Goal: Task Accomplishment & Management: Complete application form

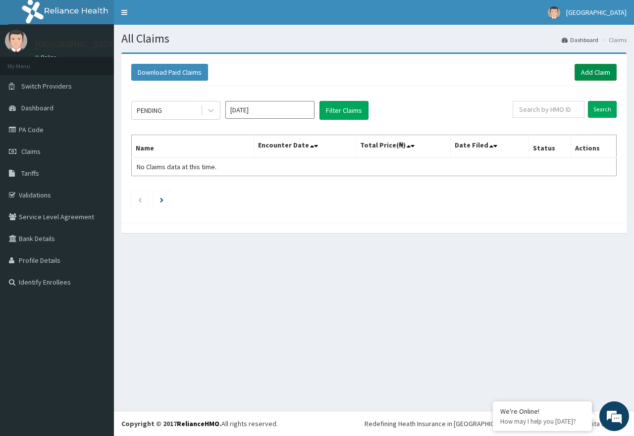
click at [589, 70] on link "Add Claim" at bounding box center [596, 72] width 42 height 17
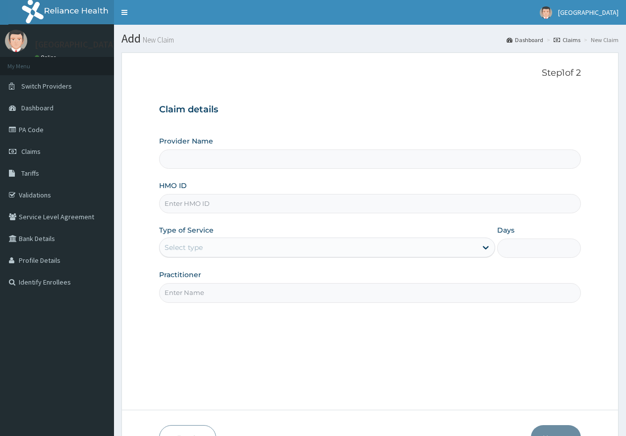
paste input "ERM/10254/C"
type input "ERM/10254/C"
click at [432, 256] on div "Select type" at bounding box center [317, 248] width 316 height 16
click at [285, 254] on div "Select type" at bounding box center [317, 248] width 316 height 16
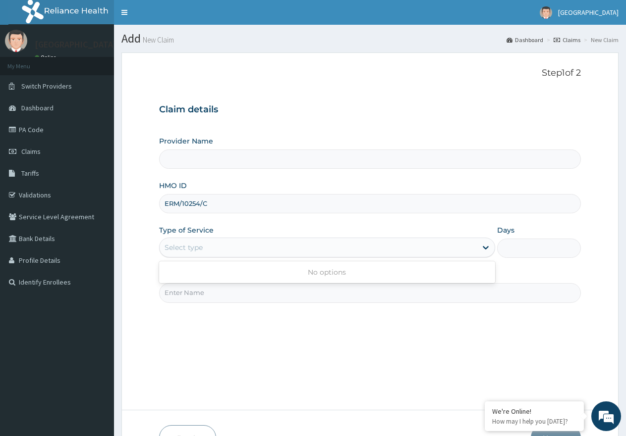
click at [285, 254] on div "Select type" at bounding box center [317, 248] width 316 height 16
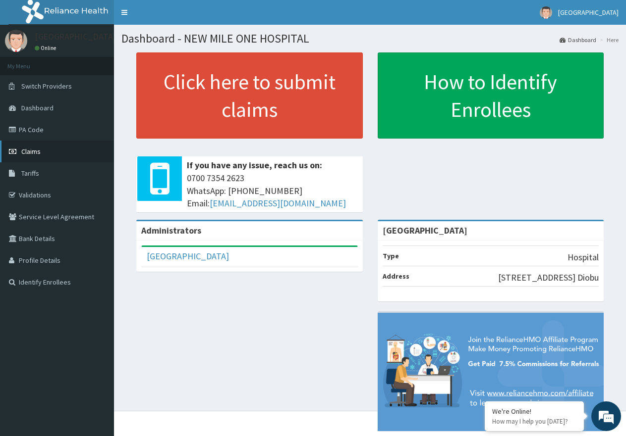
click at [50, 148] on link "Claims" at bounding box center [57, 152] width 114 height 22
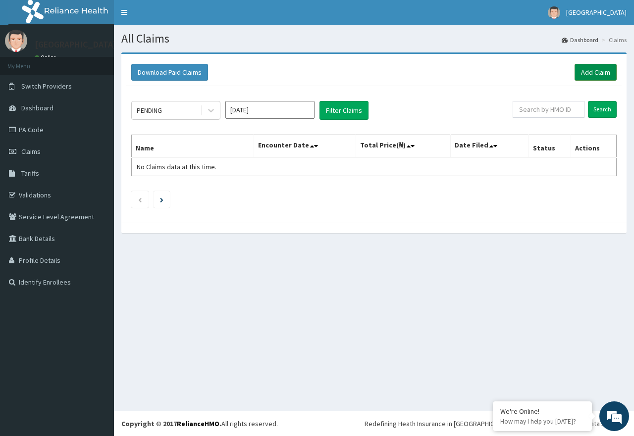
click at [595, 75] on link "Add Claim" at bounding box center [596, 72] width 42 height 17
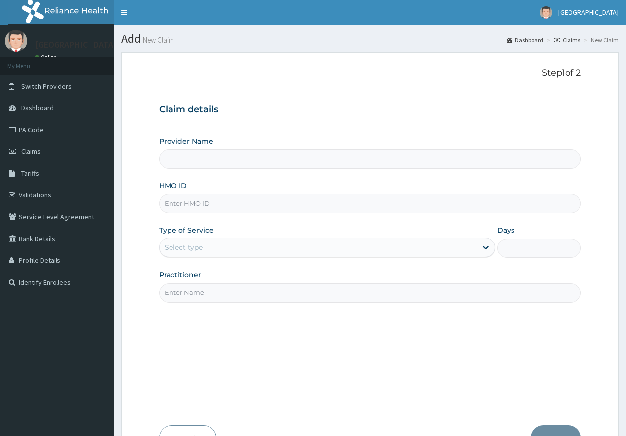
paste input "ERM/10254/C"
type input "ERM/10254/C"
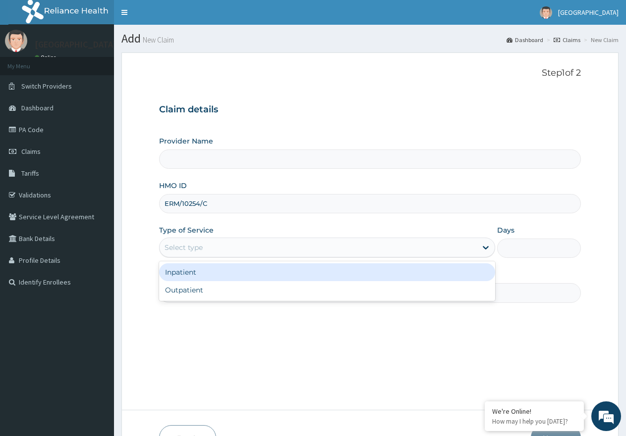
click at [309, 250] on div "Select type" at bounding box center [317, 248] width 316 height 16
type input "[GEOGRAPHIC_DATA]"
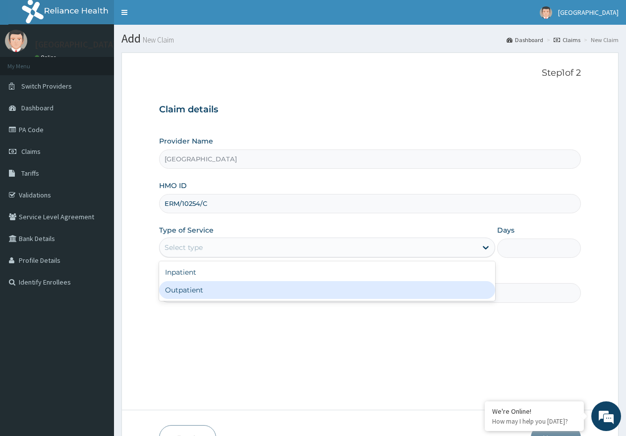
click at [283, 291] on div "Outpatient" at bounding box center [326, 290] width 335 height 18
type input "1"
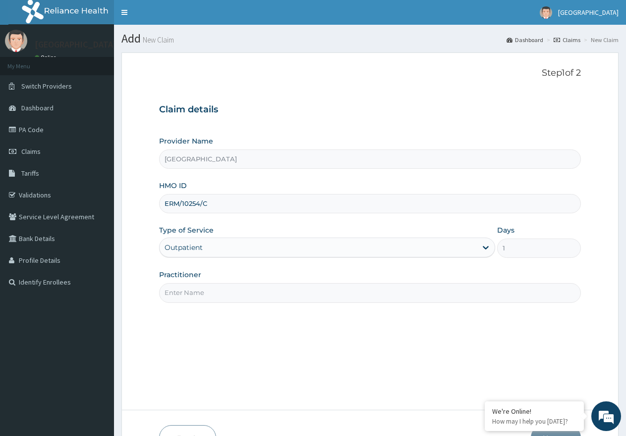
click at [452, 293] on input "Practitioner" at bounding box center [369, 292] width 421 height 19
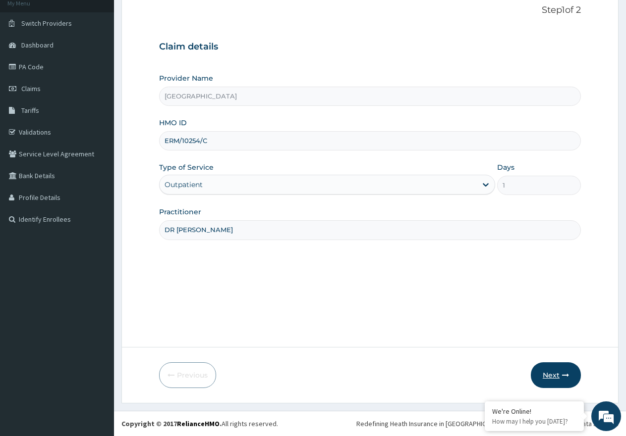
type input "DR JAJA"
click at [553, 378] on button "Next" at bounding box center [555, 376] width 50 height 26
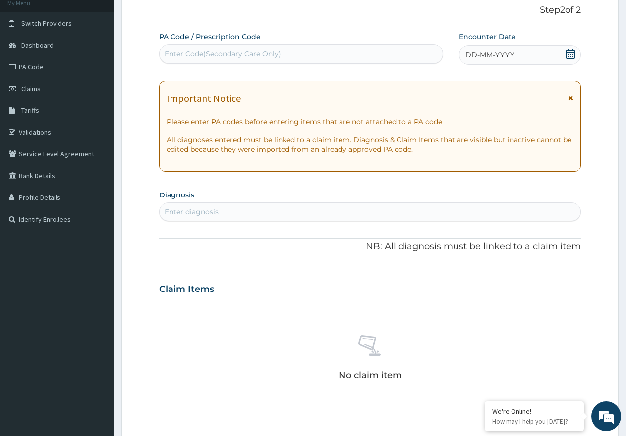
click at [571, 54] on icon at bounding box center [570, 54] width 10 height 10
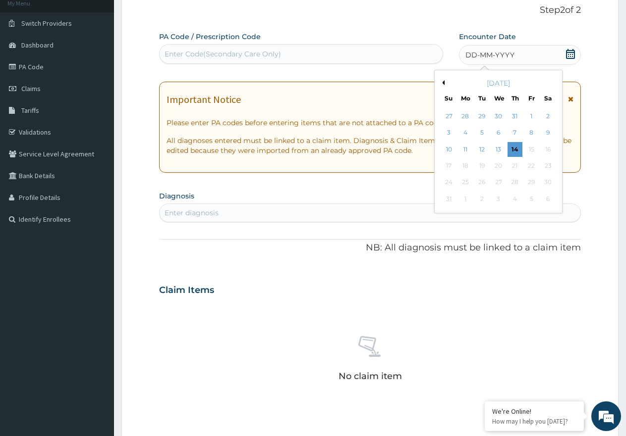
click at [444, 81] on button "Previous Month" at bounding box center [441, 82] width 5 height 5
click at [535, 165] on div "25" at bounding box center [531, 165] width 15 height 15
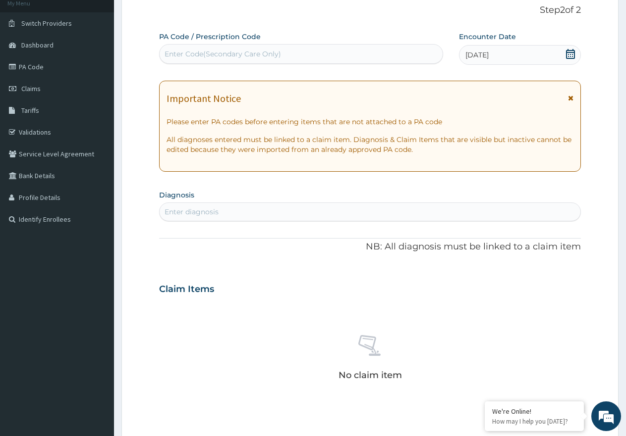
click at [214, 204] on div "Enter diagnosis" at bounding box center [369, 212] width 421 height 19
type input "[MEDICAL_DATA]"
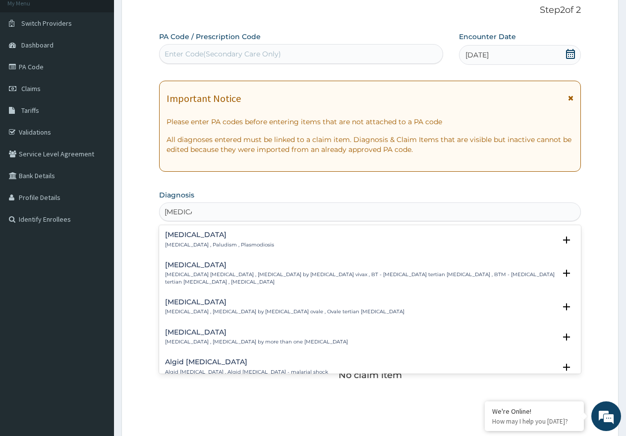
click at [200, 236] on h4 "[MEDICAL_DATA]" at bounding box center [219, 234] width 109 height 7
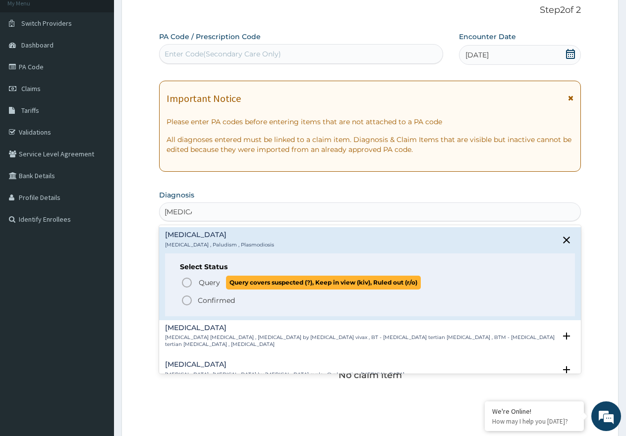
click at [199, 283] on span "Query" at bounding box center [209, 283] width 21 height 10
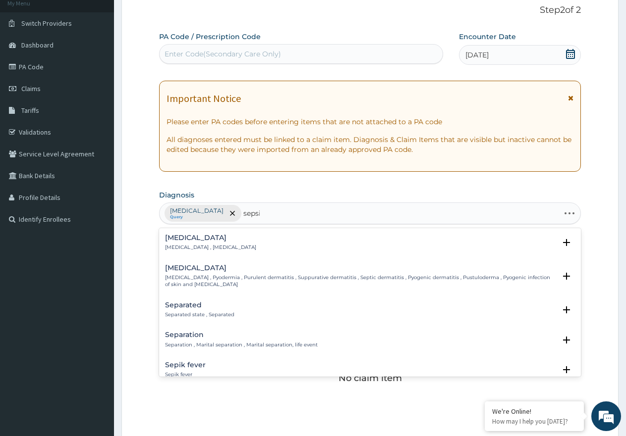
type input "[MEDICAL_DATA]"
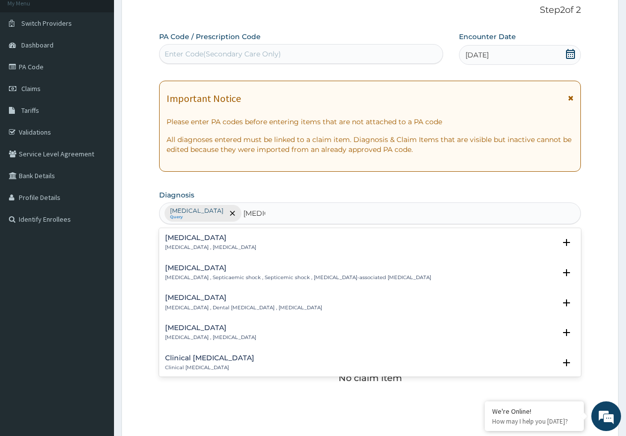
click at [207, 247] on p "[MEDICAL_DATA] , [MEDICAL_DATA]" at bounding box center [210, 247] width 91 height 7
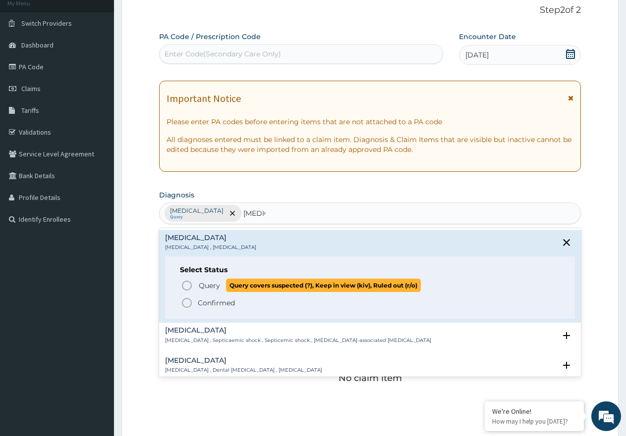
click at [204, 282] on span "Query" at bounding box center [209, 286] width 21 height 10
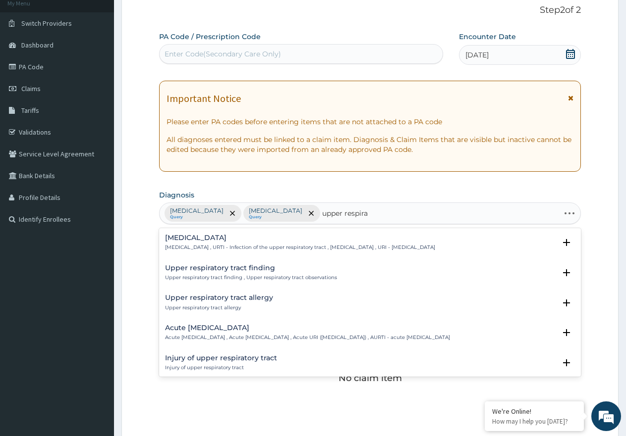
type input "upper respirat"
click at [255, 245] on p "[MEDICAL_DATA] , URTI - Infection of the upper respiratory tract , [MEDICAL_DAT…" at bounding box center [300, 247] width 270 height 7
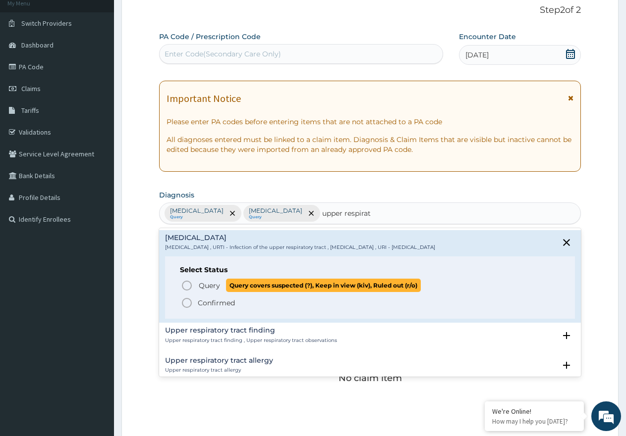
click at [207, 286] on span "Query" at bounding box center [209, 286] width 21 height 10
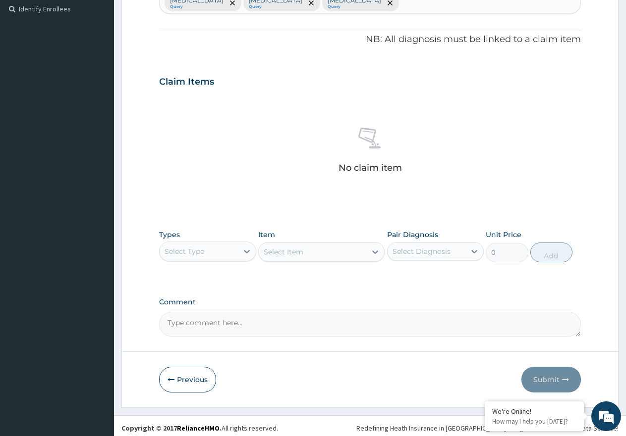
scroll to position [278, 0]
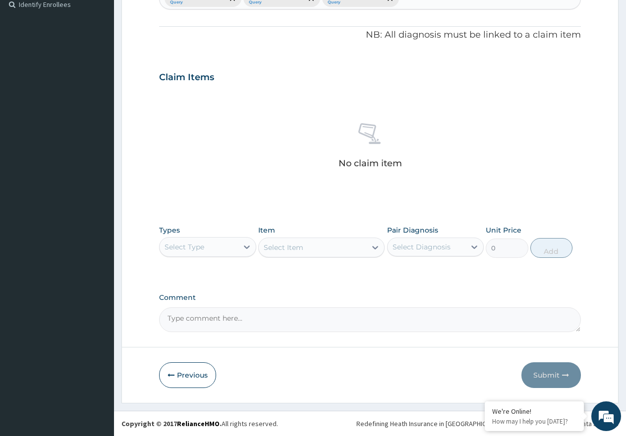
click at [230, 247] on div "Select Type" at bounding box center [198, 247] width 78 height 16
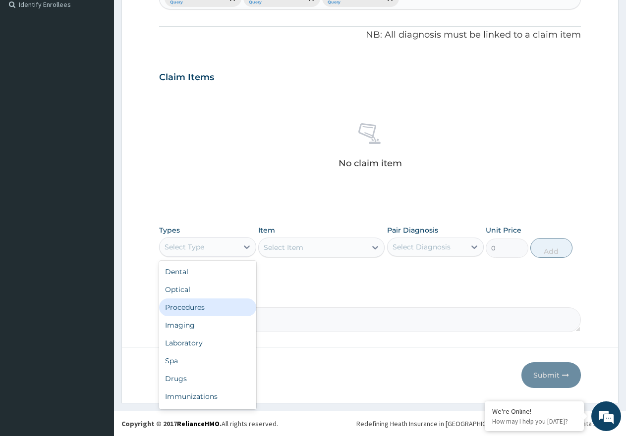
click at [205, 309] on div "Procedures" at bounding box center [207, 308] width 97 height 18
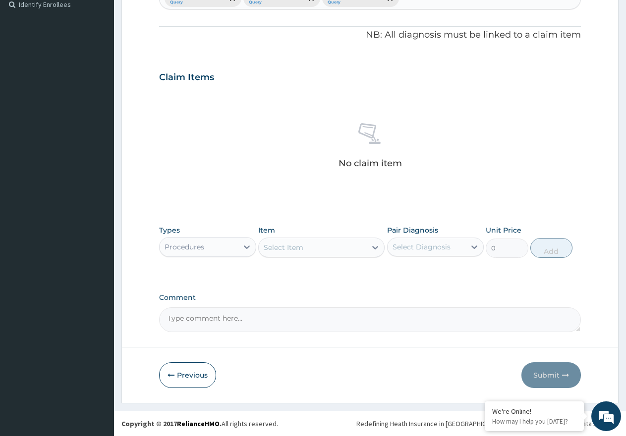
click at [308, 255] on div "Select Item" at bounding box center [312, 248] width 107 height 16
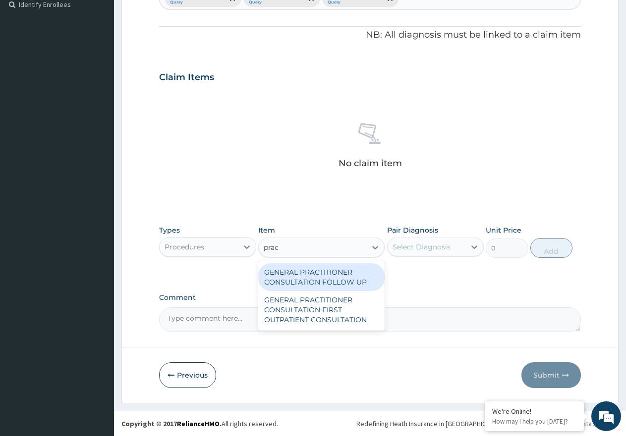
type input "pract"
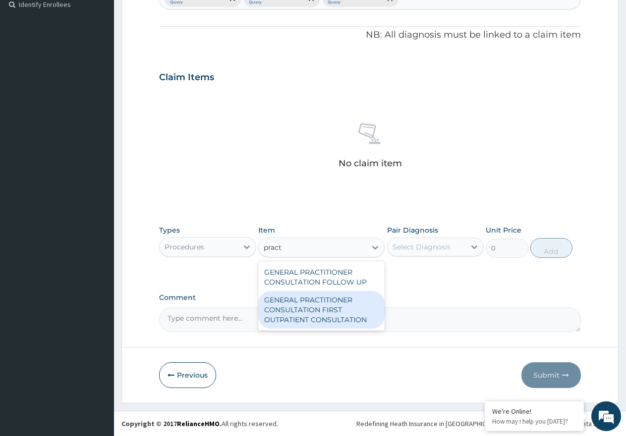
click at [305, 315] on div "GENERAL PRACTITIONER CONSULTATION FIRST OUTPATIENT CONSULTATION" at bounding box center [321, 310] width 126 height 38
type input "3547.5"
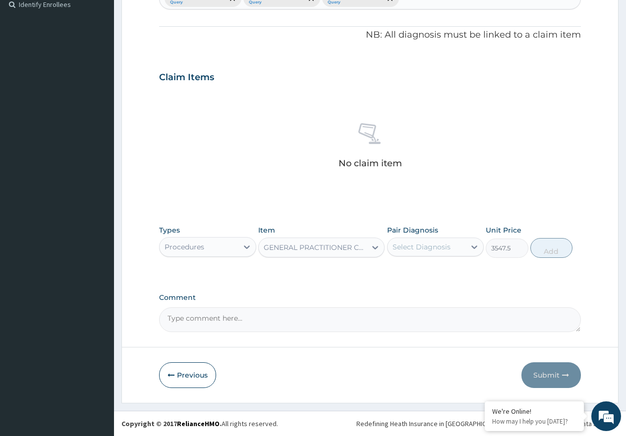
click at [422, 244] on div "Select Diagnosis" at bounding box center [421, 247] width 58 height 10
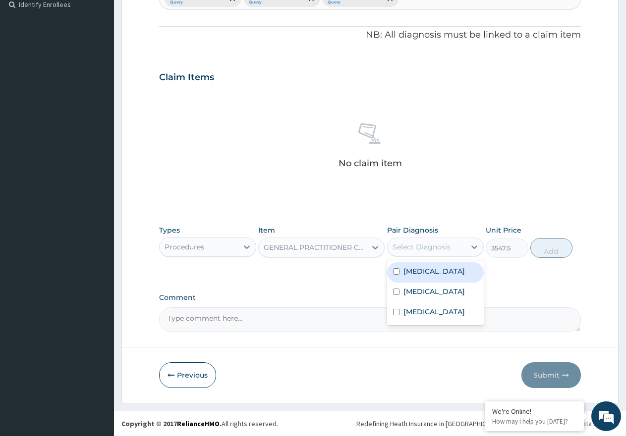
click at [410, 270] on label "[MEDICAL_DATA]" at bounding box center [433, 271] width 61 height 10
checkbox input "true"
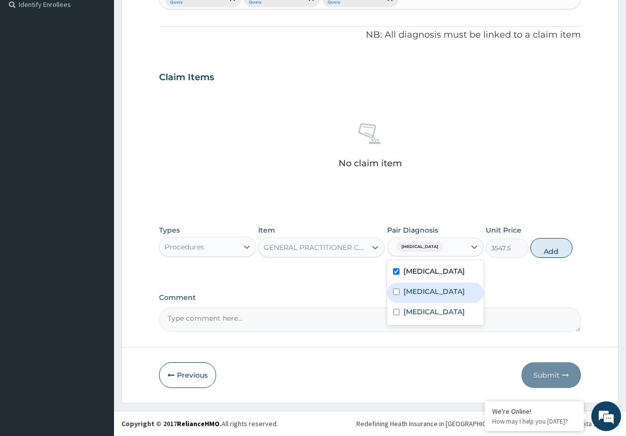
click at [416, 289] on label "[MEDICAL_DATA]" at bounding box center [433, 292] width 61 height 10
checkbox input "true"
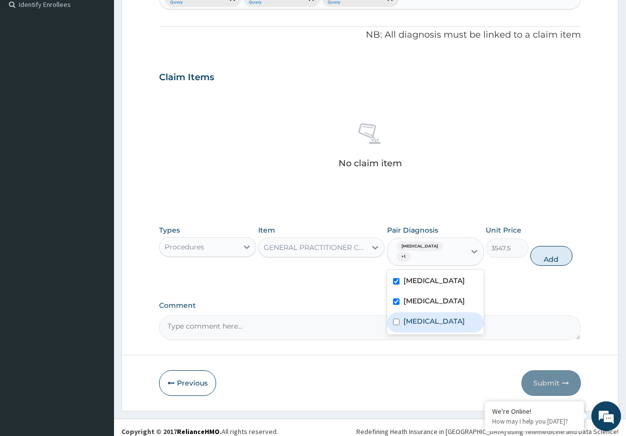
click at [421, 316] on label "[MEDICAL_DATA]" at bounding box center [433, 321] width 61 height 10
checkbox input "true"
click at [547, 249] on button "Add" at bounding box center [551, 256] width 42 height 20
type input "0"
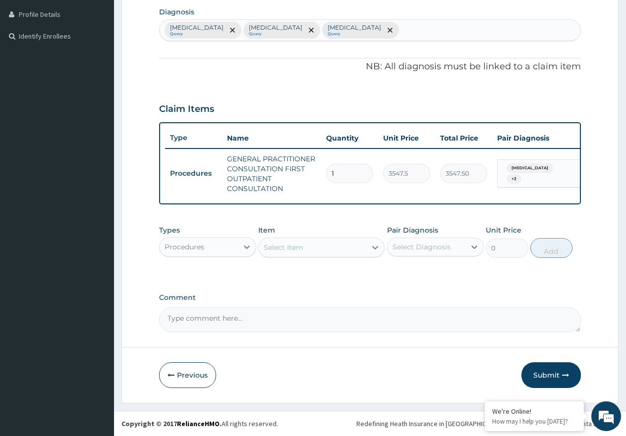
scroll to position [255, 0]
click at [206, 245] on div "Procedures" at bounding box center [198, 247] width 78 height 16
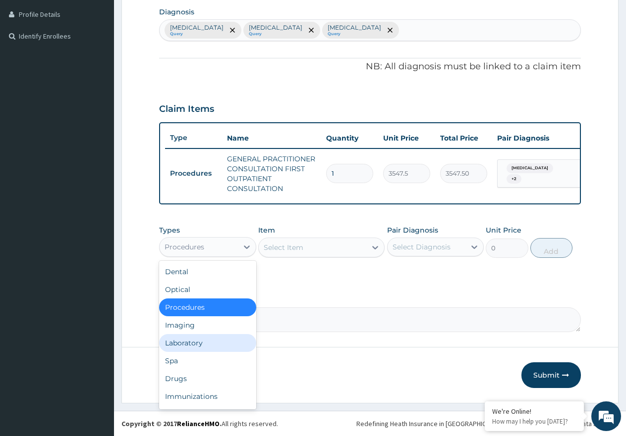
click at [219, 347] on div "Laboratory" at bounding box center [207, 343] width 97 height 18
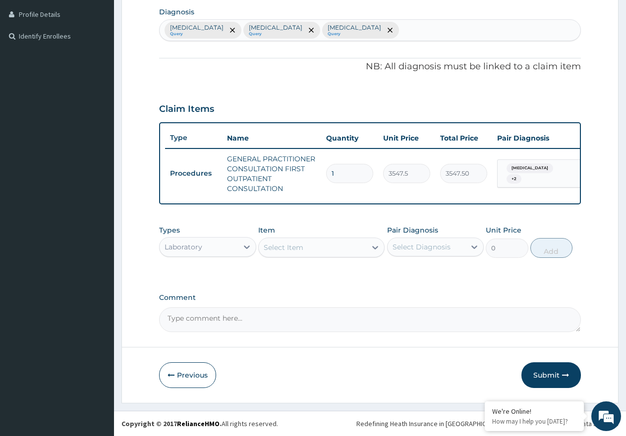
click at [309, 254] on div "Select Item" at bounding box center [312, 248] width 107 height 16
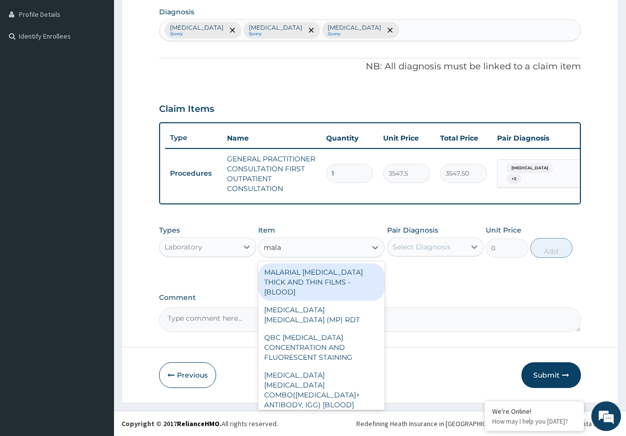
type input "malar"
click at [318, 274] on div "MALARIAL PARASITE THICK AND THIN FILMS - [BLOOD]" at bounding box center [321, 282] width 126 height 38
type input "1612.5"
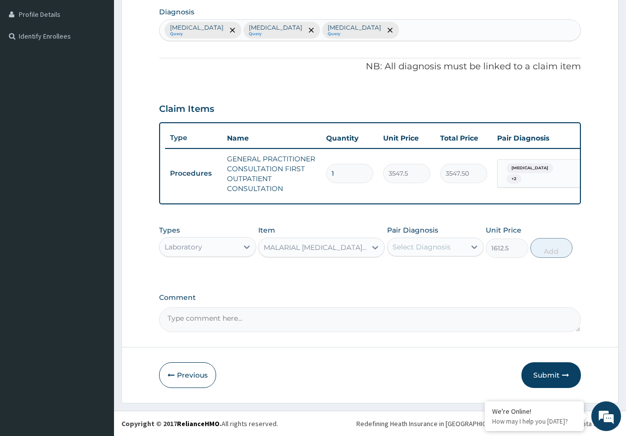
click at [428, 252] on div "Select Diagnosis" at bounding box center [421, 247] width 58 height 10
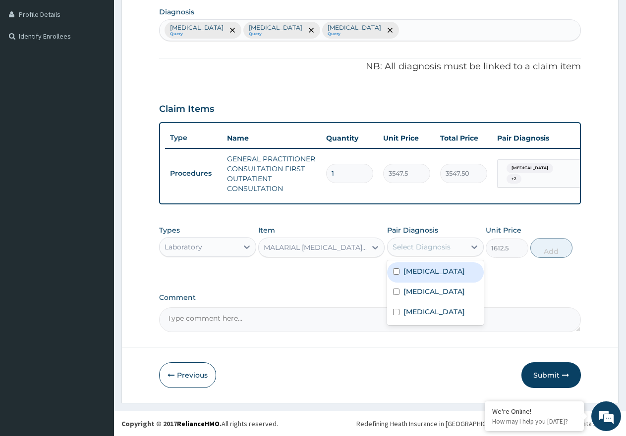
drag, startPoint x: 421, startPoint y: 270, endPoint x: 449, endPoint y: 271, distance: 27.3
click at [422, 270] on label "[MEDICAL_DATA]" at bounding box center [433, 271] width 61 height 10
checkbox input "true"
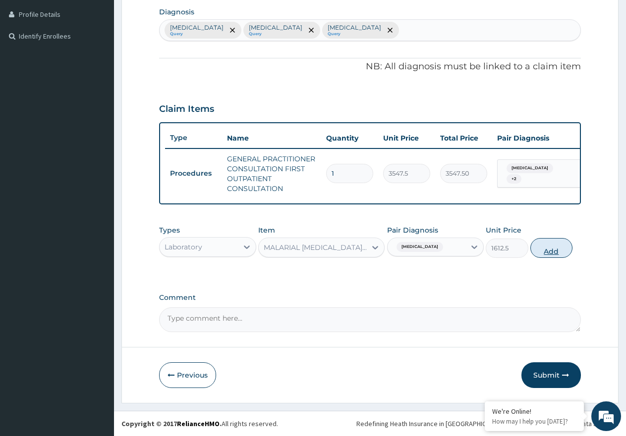
click at [557, 245] on button "Add" at bounding box center [551, 248] width 42 height 20
type input "0"
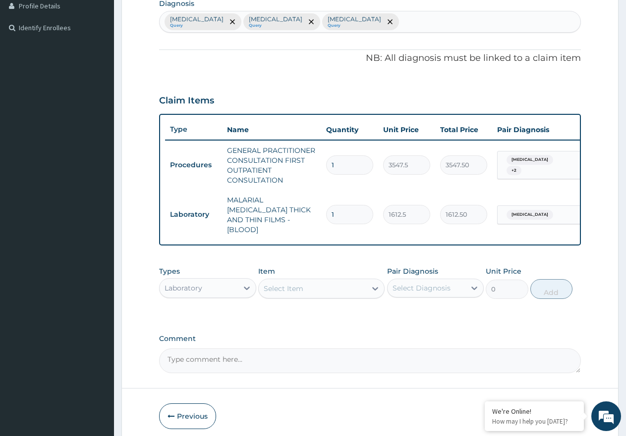
click at [309, 291] on div "Select Item" at bounding box center [312, 289] width 107 height 16
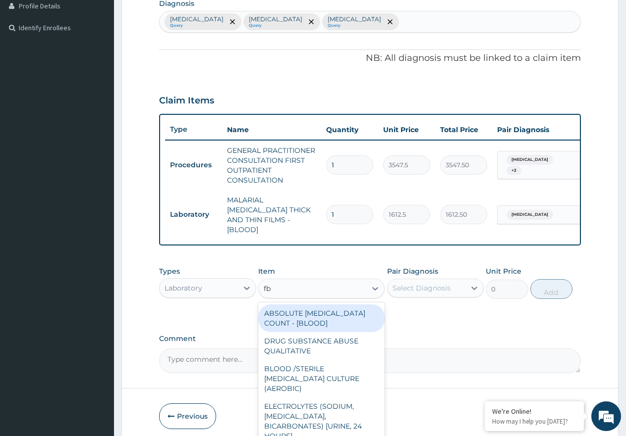
type input "fbc"
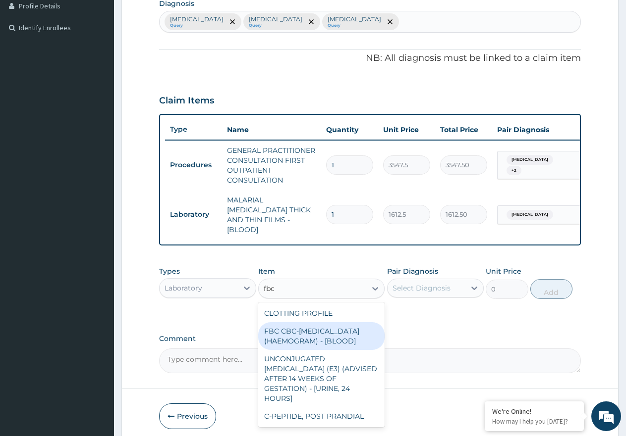
click at [336, 332] on div "FBC CBC-COMPLETE BLOOD COUNT (HAEMOGRAM) - [BLOOD]" at bounding box center [321, 336] width 126 height 28
type input "4300"
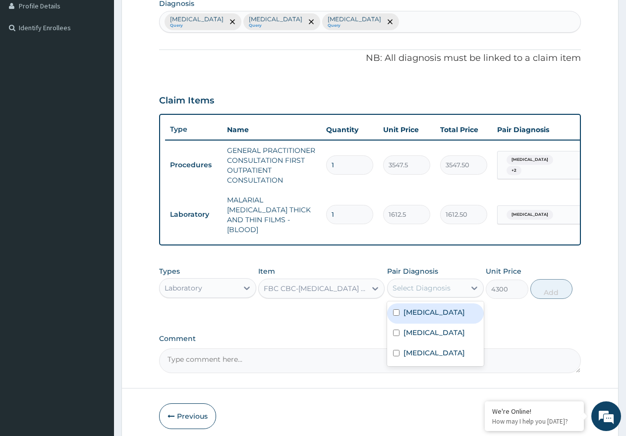
click at [396, 287] on div "Select Diagnosis" at bounding box center [421, 288] width 58 height 10
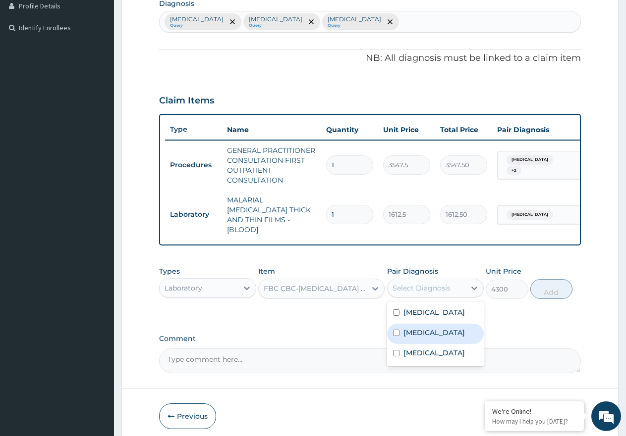
drag, startPoint x: 428, startPoint y: 333, endPoint x: 447, endPoint y: 363, distance: 35.2
click at [429, 335] on div "[MEDICAL_DATA]" at bounding box center [435, 334] width 97 height 20
checkbox input "true"
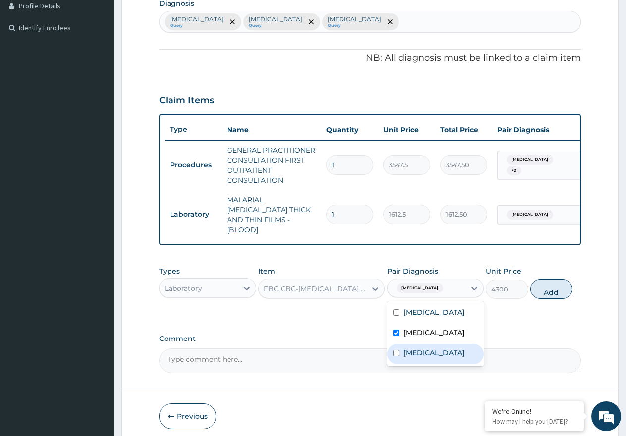
drag, startPoint x: 447, startPoint y: 364, endPoint x: 496, endPoint y: 331, distance: 58.5
click at [452, 358] on label "[MEDICAL_DATA]" at bounding box center [433, 353] width 61 height 10
checkbox input "true"
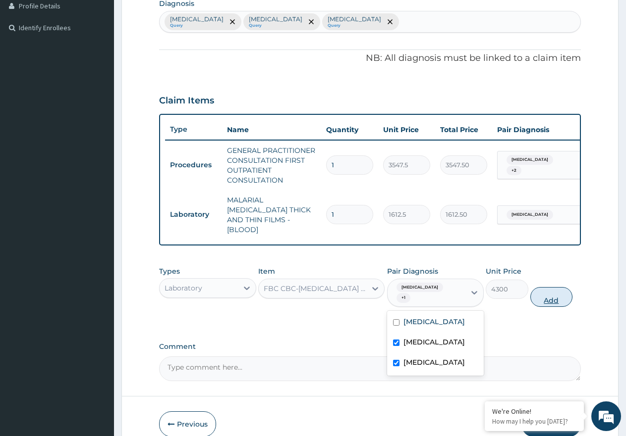
click at [551, 287] on button "Add" at bounding box center [551, 297] width 42 height 20
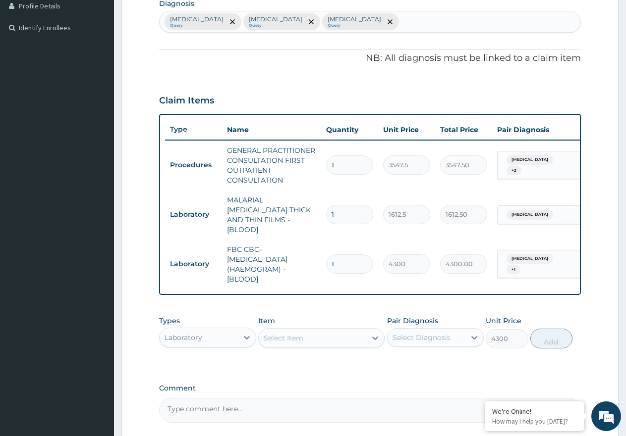
type input "0"
click at [236, 331] on div "Laboratory" at bounding box center [198, 338] width 78 height 16
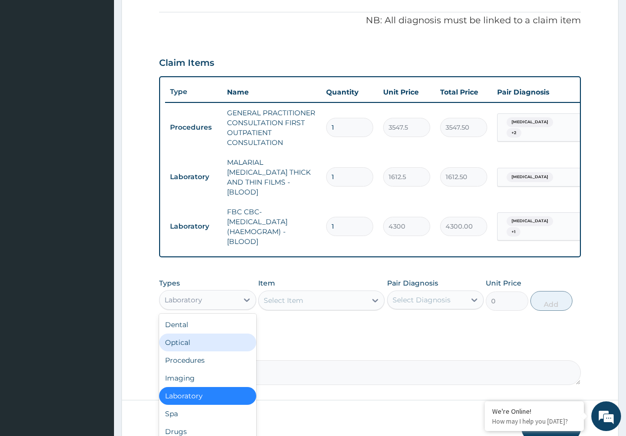
scroll to position [344, 0]
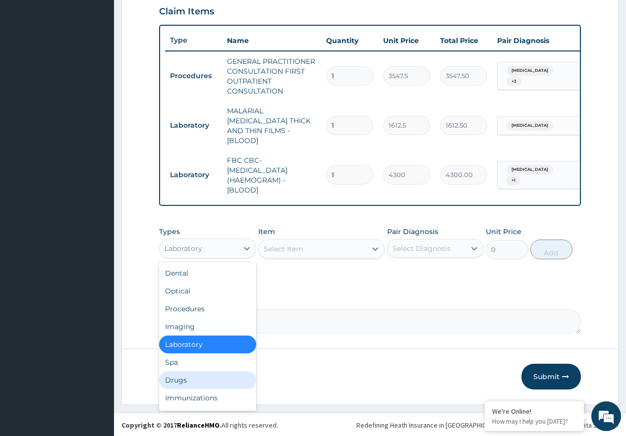
click at [198, 383] on div "Drugs" at bounding box center [207, 380] width 97 height 18
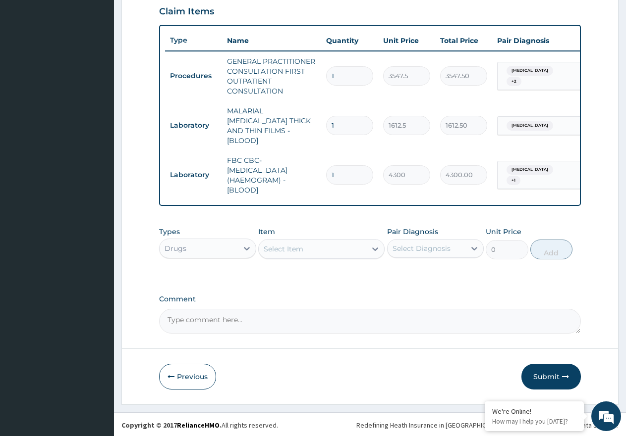
click at [298, 247] on div "Select Item" at bounding box center [283, 249] width 40 height 10
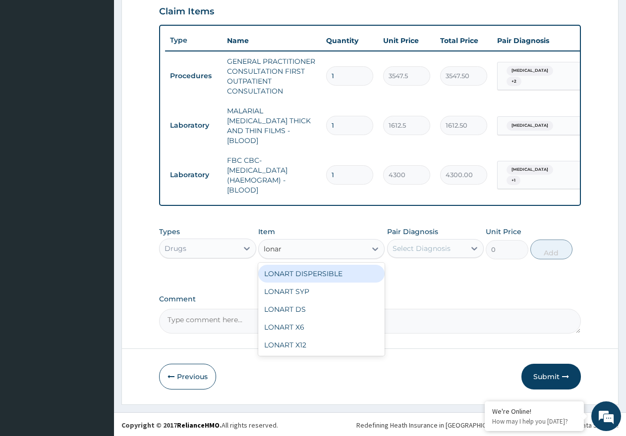
type input "lonart"
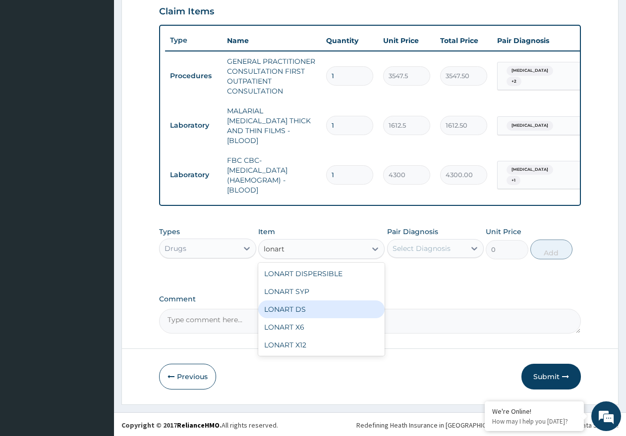
drag, startPoint x: 315, startPoint y: 304, endPoint x: 342, endPoint y: 304, distance: 26.2
click at [316, 304] on div "LONART DS" at bounding box center [321, 310] width 126 height 18
type input "473.00000000000006"
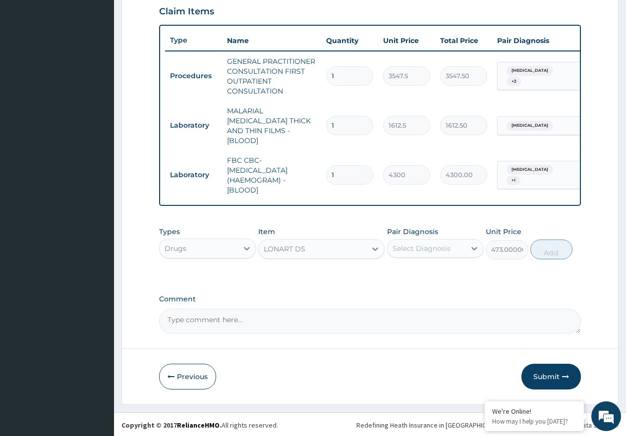
click at [420, 249] on div "Select Diagnosis" at bounding box center [421, 249] width 58 height 10
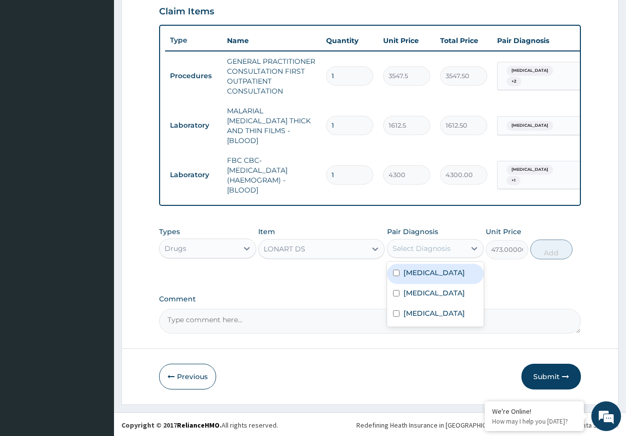
drag, startPoint x: 411, startPoint y: 278, endPoint x: 427, endPoint y: 279, distance: 16.8
click at [411, 278] on div "[MEDICAL_DATA]" at bounding box center [435, 274] width 97 height 20
checkbox input "true"
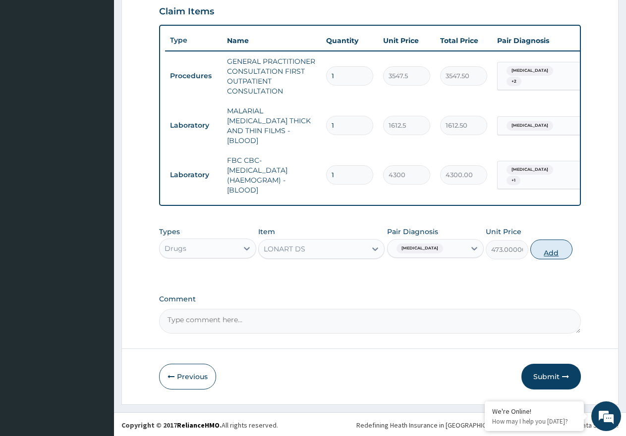
click at [542, 255] on button "Add" at bounding box center [551, 250] width 42 height 20
type input "0"
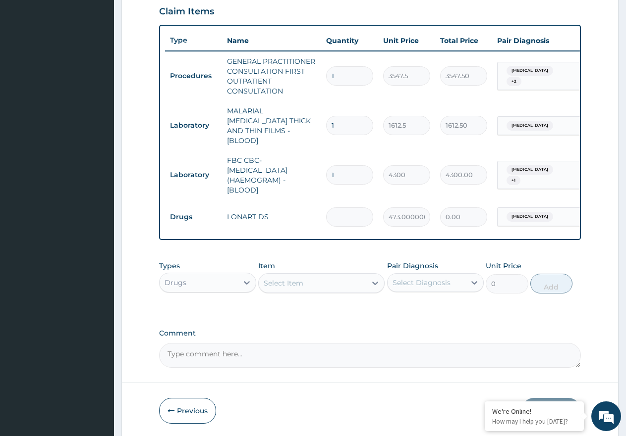
type input "0.00"
type input "6"
type input "2838.00"
type input "6"
click at [284, 282] on div "Select Item" at bounding box center [283, 283] width 40 height 10
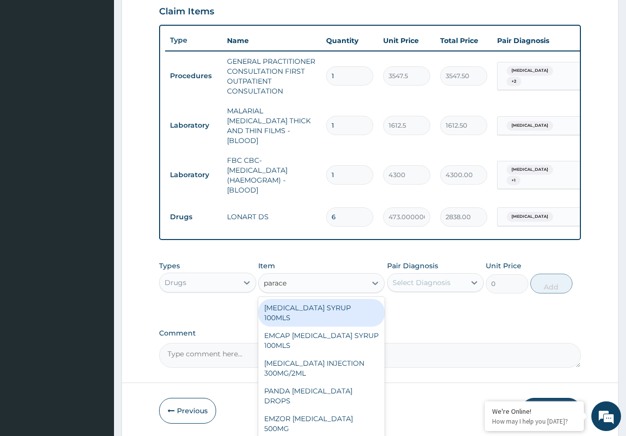
type input "paracet"
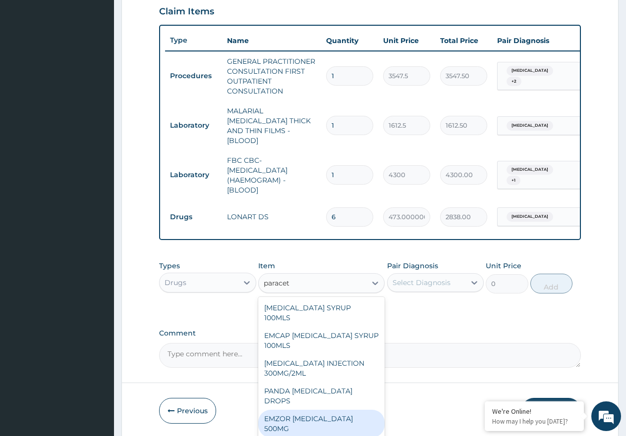
click at [323, 410] on div "EMZOR PARACETAMOL 500MG" at bounding box center [321, 424] width 126 height 28
type input "23.65"
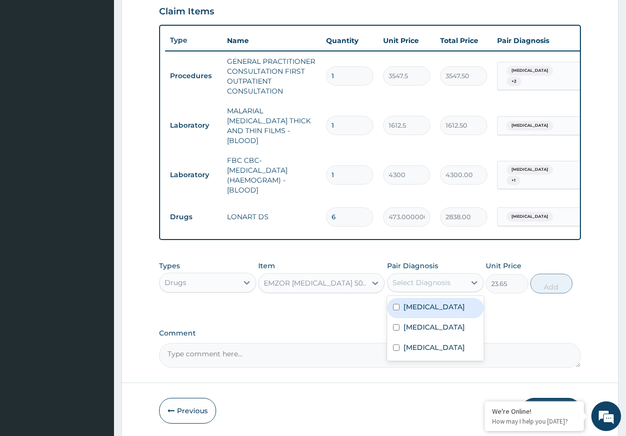
click at [441, 281] on div "Select Diagnosis" at bounding box center [421, 283] width 58 height 10
click at [426, 312] on div "[MEDICAL_DATA]" at bounding box center [435, 308] width 97 height 20
checkbox input "true"
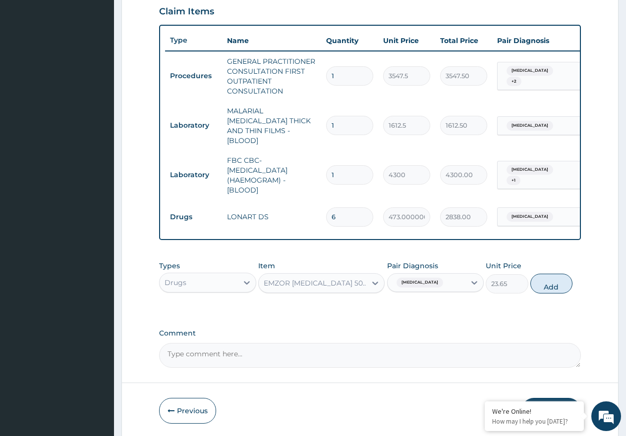
drag, startPoint x: 566, startPoint y: 282, endPoint x: 535, endPoint y: 295, distance: 32.8
click at [562, 282] on button "Add" at bounding box center [551, 284] width 42 height 20
type input "0"
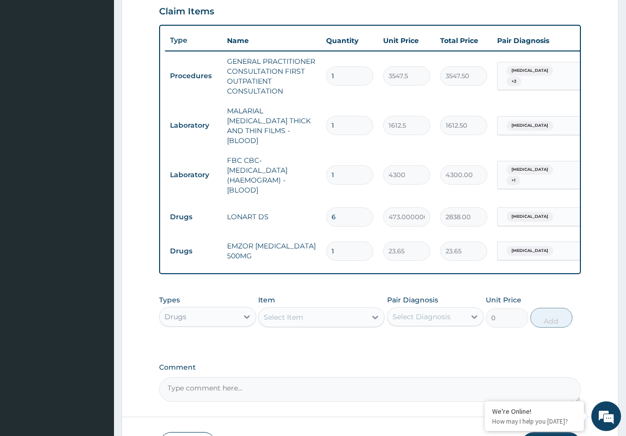
type input "18"
type input "425.70"
type input "18"
click at [282, 317] on div "Select Item" at bounding box center [283, 318] width 40 height 10
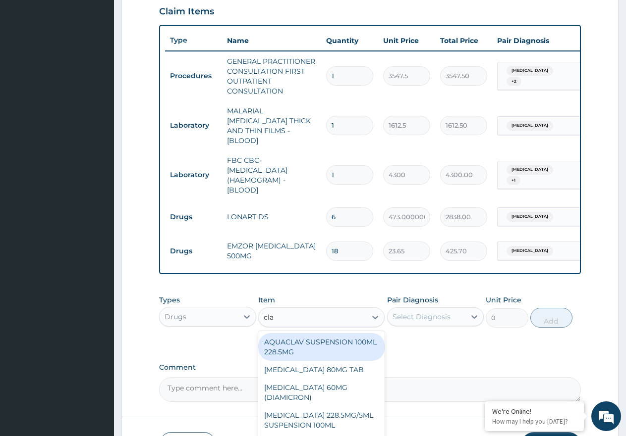
type input "clav"
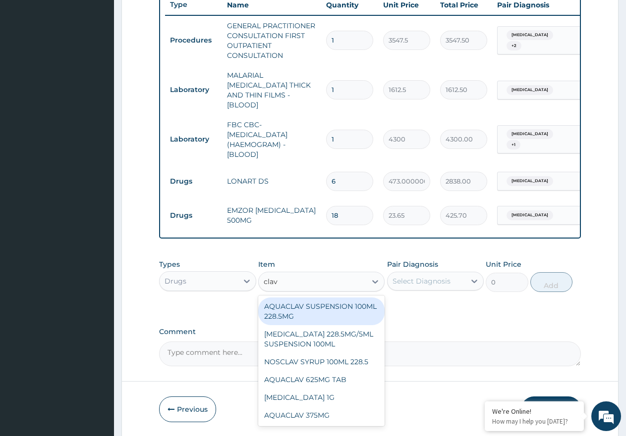
scroll to position [412, 0]
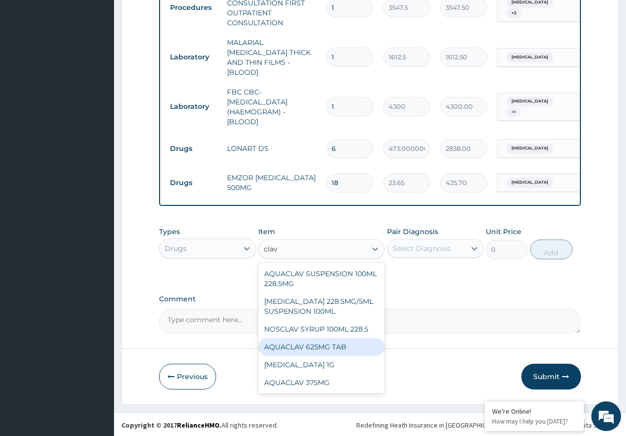
click at [330, 350] on div "AQUACLAV 625MG TAB" at bounding box center [321, 347] width 126 height 18
type input "242.41250000000002"
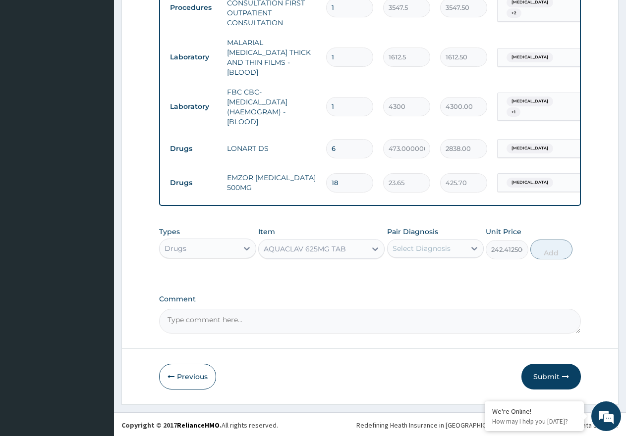
click at [429, 248] on div "Select Diagnosis" at bounding box center [421, 249] width 58 height 10
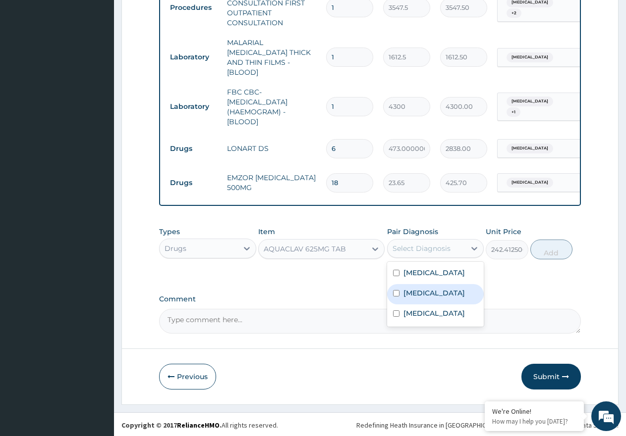
click at [435, 291] on div "[MEDICAL_DATA]" at bounding box center [435, 294] width 97 height 20
checkbox input "true"
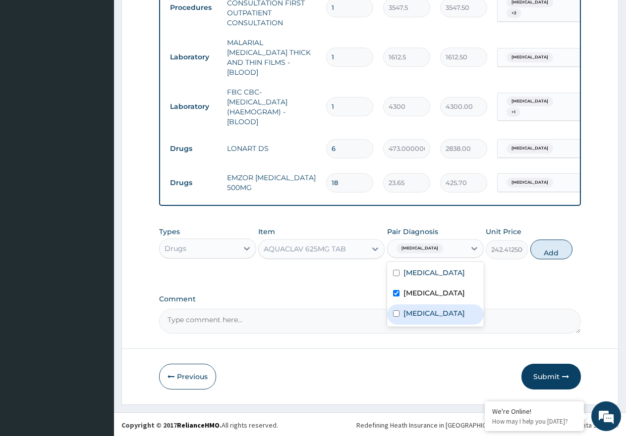
click at [439, 311] on label "[MEDICAL_DATA]" at bounding box center [433, 314] width 61 height 10
checkbox input "true"
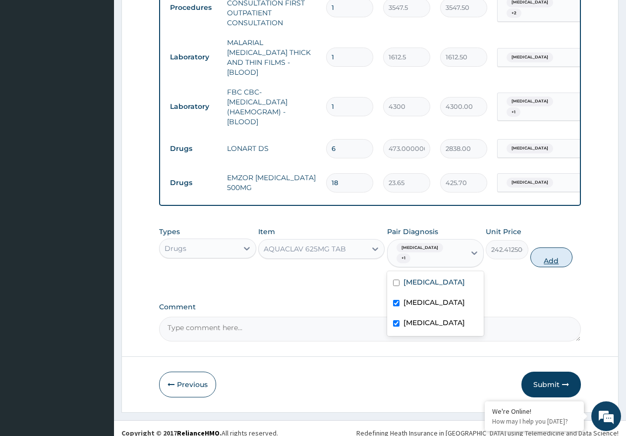
click at [546, 255] on button "Add" at bounding box center [551, 258] width 42 height 20
type input "0"
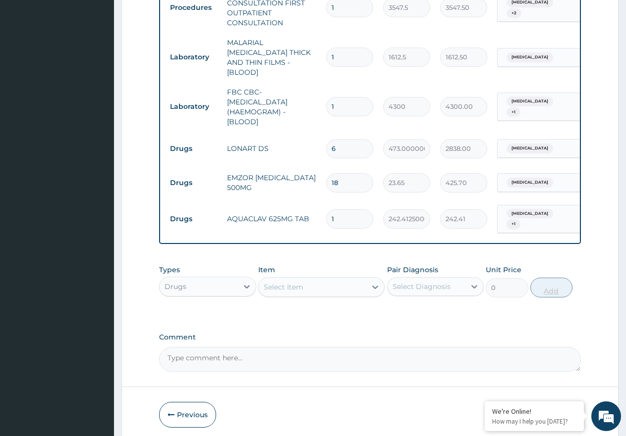
type input "10"
type input "2424.13"
type input "10"
click at [280, 282] on div "Select Item" at bounding box center [283, 287] width 40 height 10
type input "bronc"
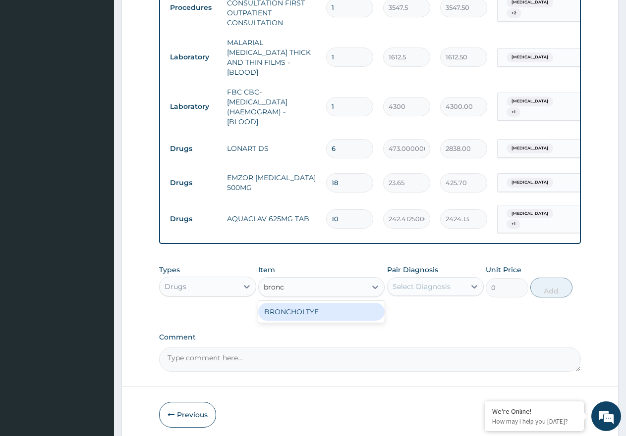
click at [297, 303] on div "BRONCHOLTYE" at bounding box center [321, 312] width 126 height 18
type input "1773.7500000000002"
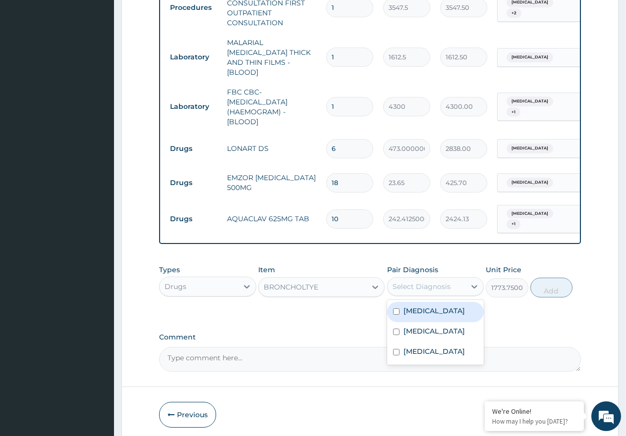
click at [422, 282] on div "Select Diagnosis" at bounding box center [421, 287] width 58 height 10
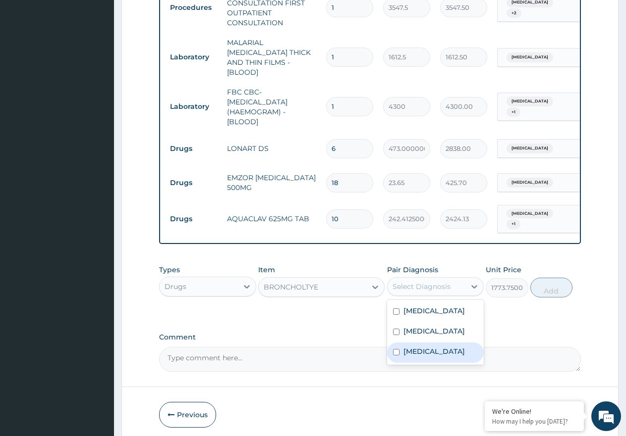
click at [445, 350] on label "[MEDICAL_DATA]" at bounding box center [433, 352] width 61 height 10
checkbox input "true"
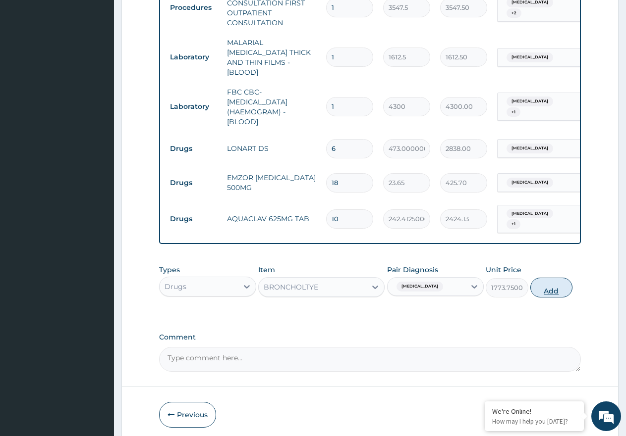
click at [558, 278] on button "Add" at bounding box center [551, 288] width 42 height 20
type input "0"
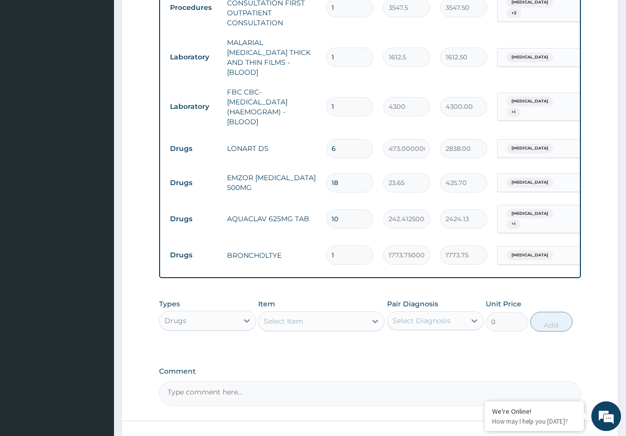
click at [324, 314] on div "Select Item" at bounding box center [312, 322] width 107 height 16
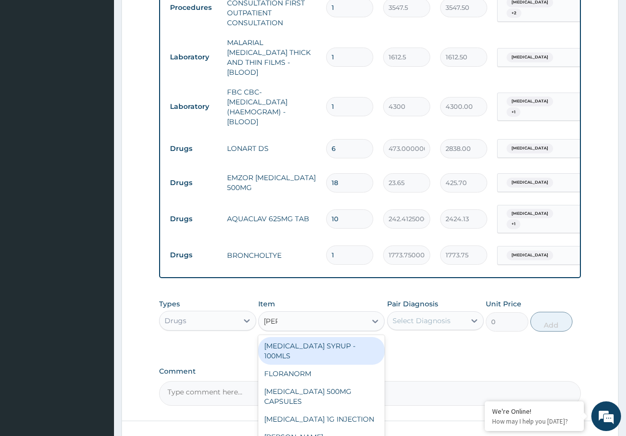
type input "lorat"
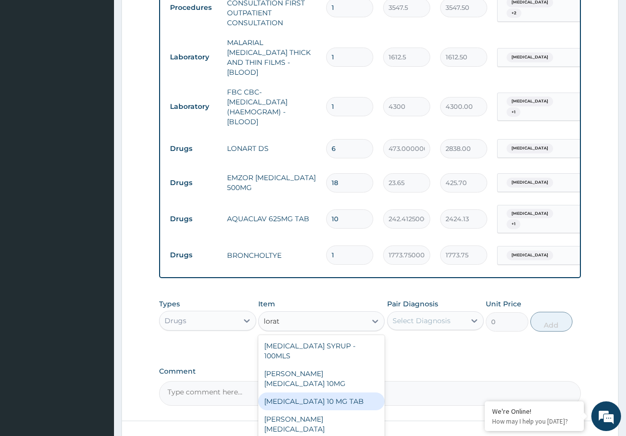
drag, startPoint x: 343, startPoint y: 375, endPoint x: 388, endPoint y: 361, distance: 47.3
click at [347, 393] on div "LORATADINE 10 MG TAB" at bounding box center [321, 402] width 126 height 18
type input "59.12500000000001"
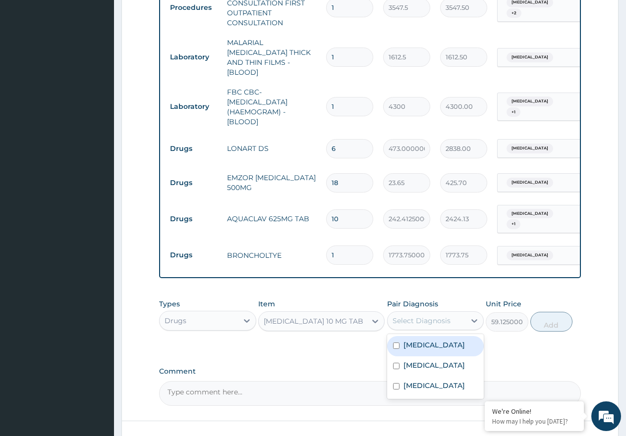
click at [420, 317] on div "Select Diagnosis" at bounding box center [421, 321] width 58 height 10
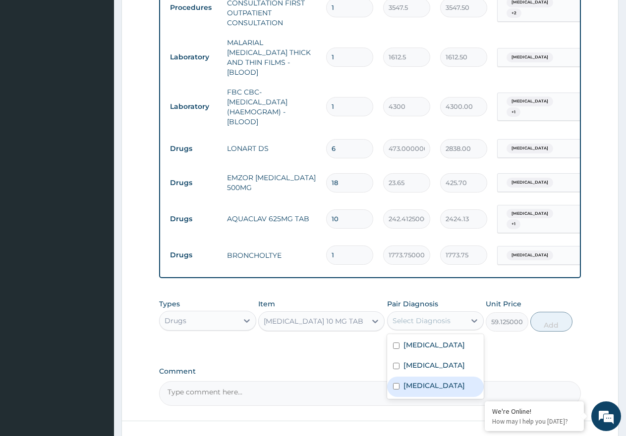
drag, startPoint x: 441, startPoint y: 388, endPoint x: 473, endPoint y: 367, distance: 38.3
click at [443, 388] on label "[MEDICAL_DATA]" at bounding box center [433, 386] width 61 height 10
checkbox input "true"
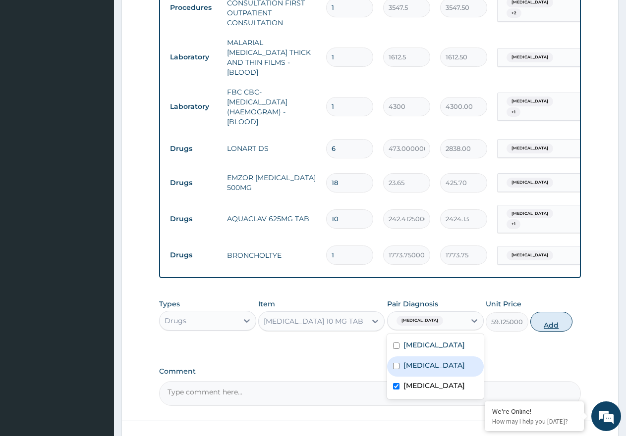
click at [556, 312] on button "Add" at bounding box center [551, 322] width 42 height 20
type input "0"
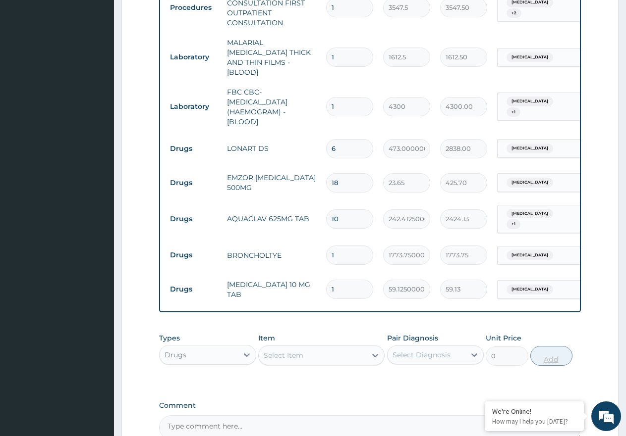
type input "10"
type input "591.25"
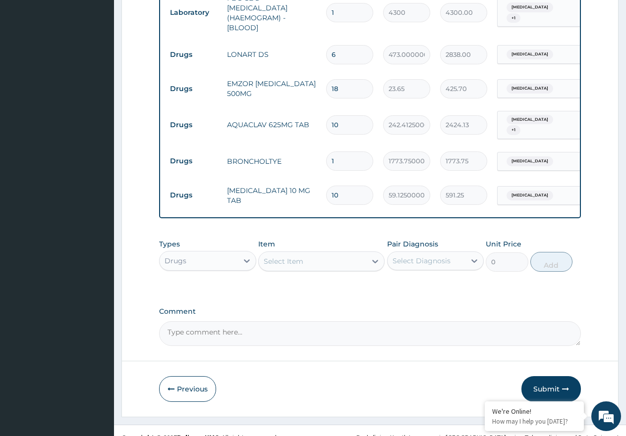
scroll to position [515, 0]
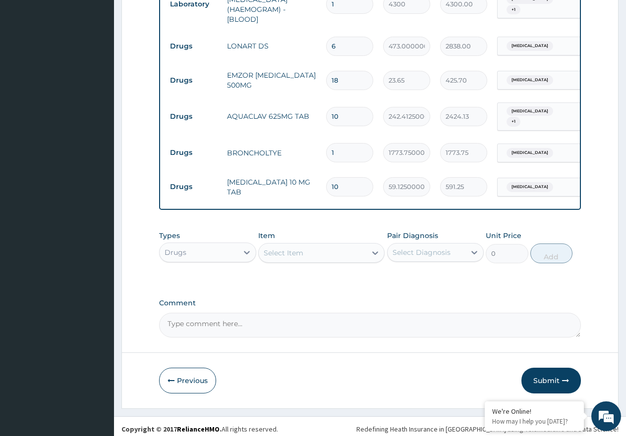
type input "10"
click at [551, 370] on button "Submit" at bounding box center [550, 381] width 59 height 26
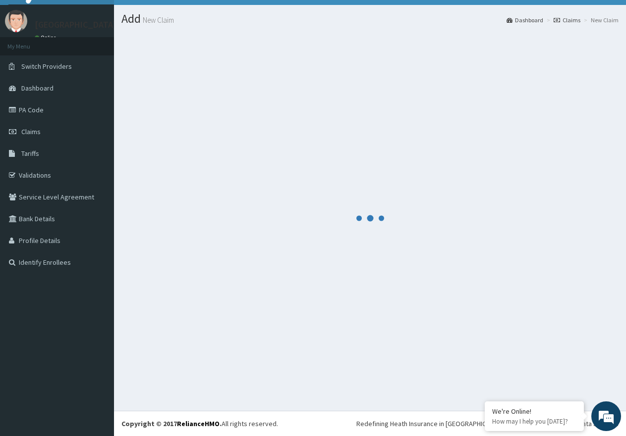
scroll to position [20, 0]
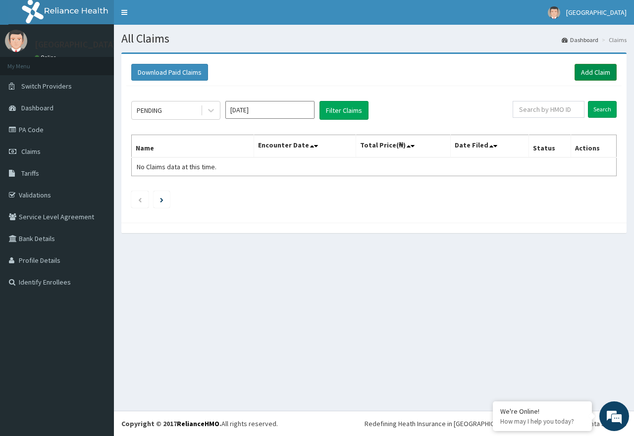
click at [578, 71] on link "Add Claim" at bounding box center [596, 72] width 42 height 17
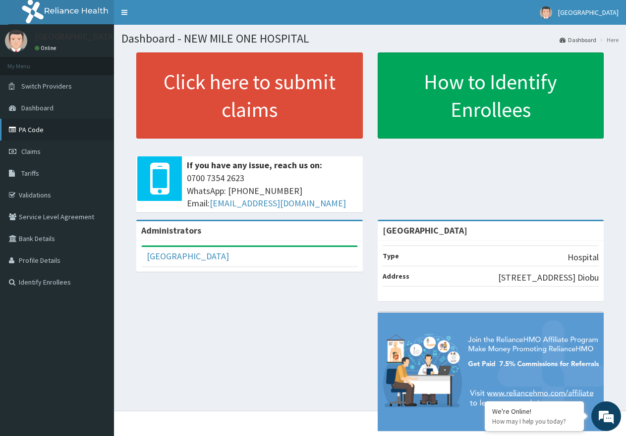
click at [25, 125] on link "PA Code" at bounding box center [57, 130] width 114 height 22
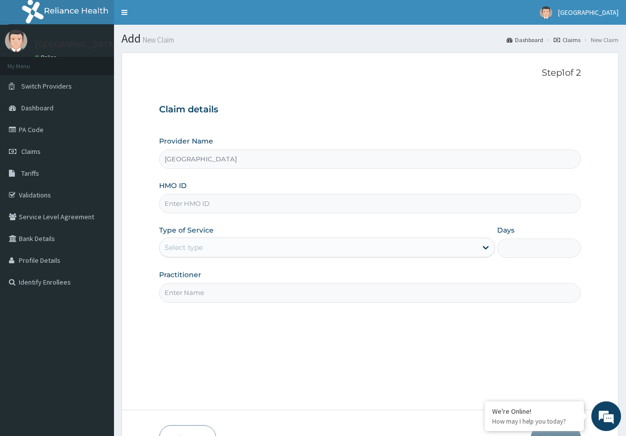
paste input "ERM/10355/A"
type input "ERM/10355/A"
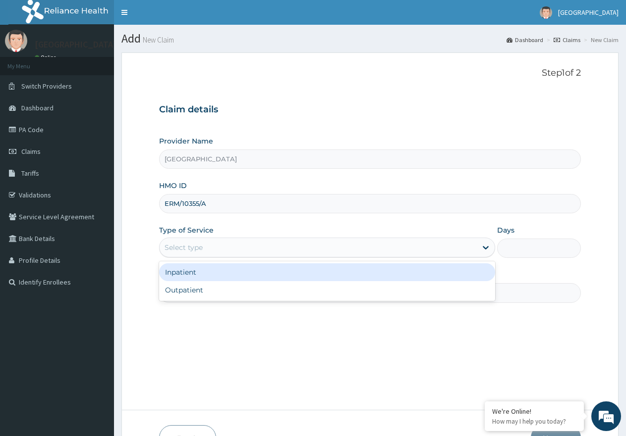
click at [247, 249] on div "Select type" at bounding box center [317, 248] width 316 height 16
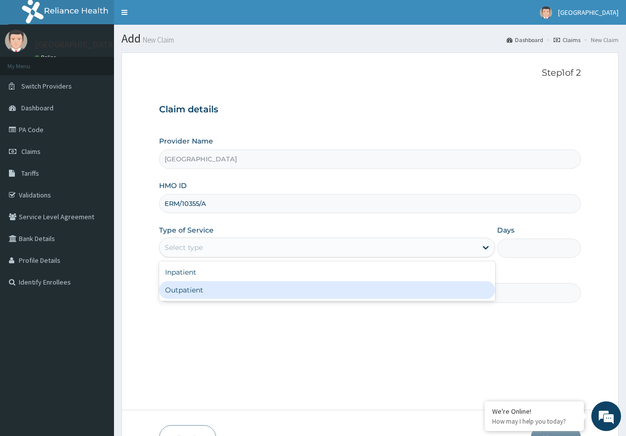
click at [238, 286] on div "Outpatient" at bounding box center [326, 290] width 335 height 18
type input "1"
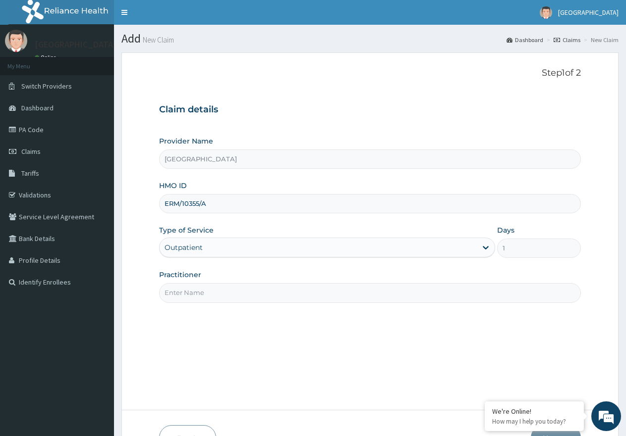
click at [248, 286] on input "Practitioner" at bounding box center [369, 292] width 421 height 19
type input "[PERSON_NAME]"
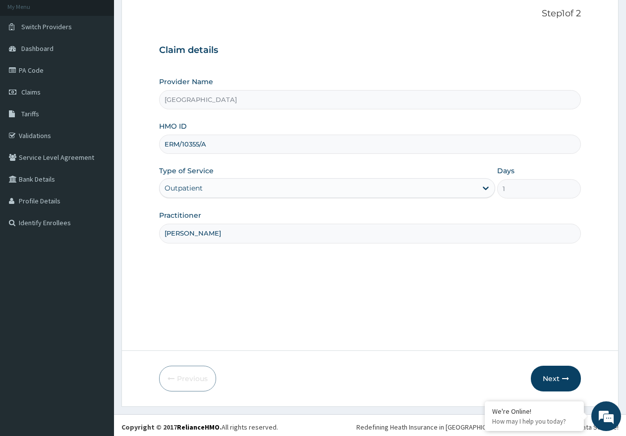
scroll to position [63, 0]
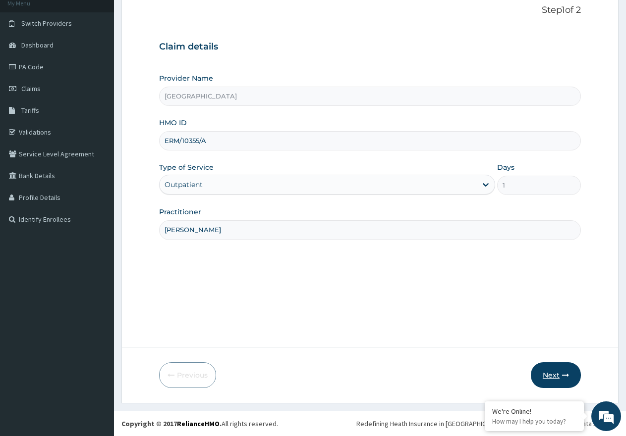
click at [545, 373] on button "Next" at bounding box center [555, 376] width 50 height 26
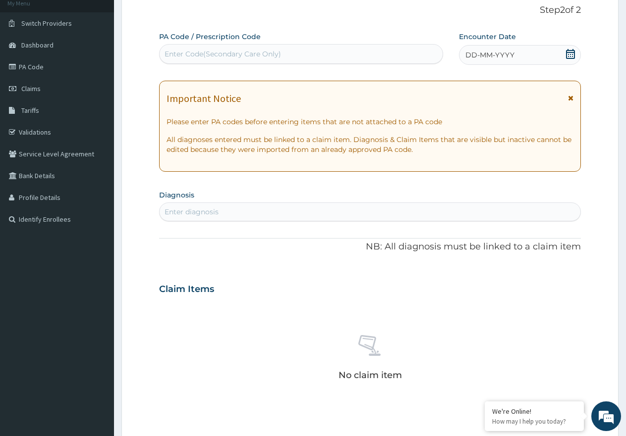
click at [206, 48] on div "Enter Code(Secondary Care Only)" at bounding box center [300, 54] width 283 height 16
paste input "PA/1BFAAB"
type input "PA/1BFAAB"
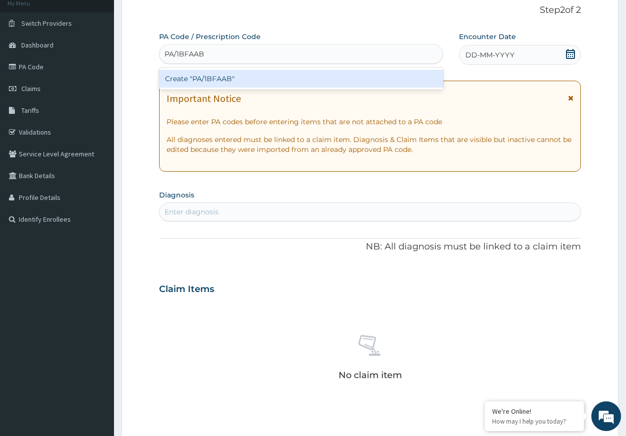
click at [208, 74] on div "Create "PA/1BFAAB"" at bounding box center [301, 79] width 284 height 18
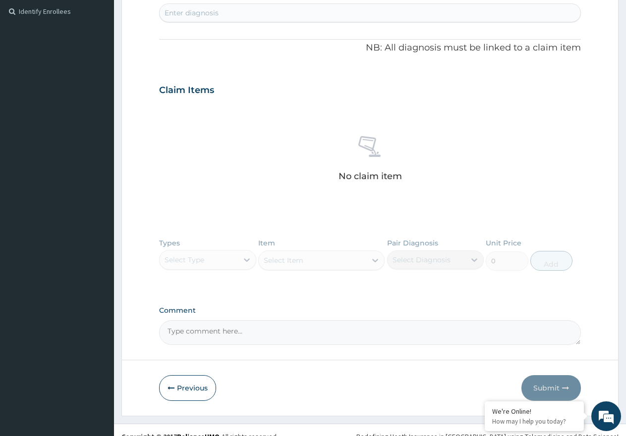
scroll to position [284, 0]
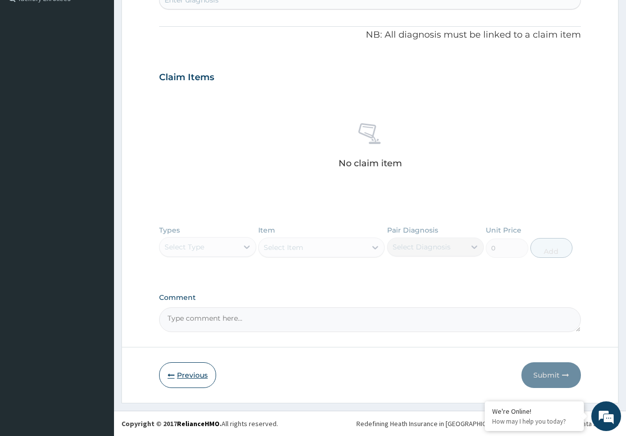
click at [181, 377] on button "Previous" at bounding box center [187, 376] width 57 height 26
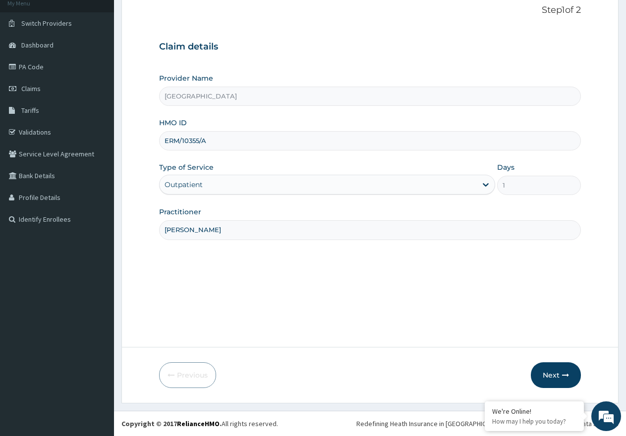
scroll to position [63, 0]
drag, startPoint x: 209, startPoint y: 139, endPoint x: 179, endPoint y: 143, distance: 29.6
click at [158, 139] on form "Step 1 of 2 Claim details Provider Name NEW MILE ONE HOSPITAL HMO ID ERM/10355/…" at bounding box center [369, 197] width 497 height 414
paste input "MNL/10218/C"
type input "MNL/10218/C"
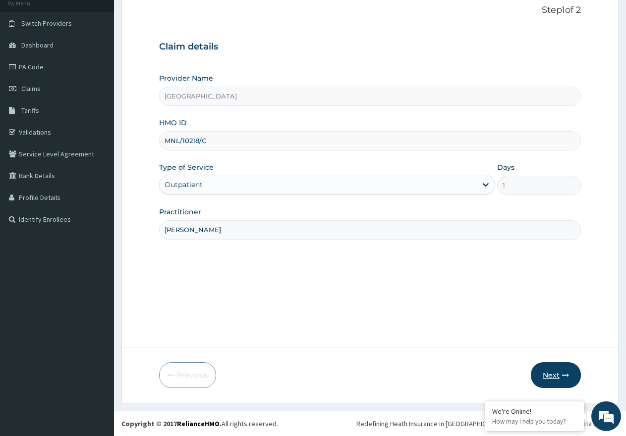
click at [548, 375] on button "Next" at bounding box center [555, 376] width 50 height 26
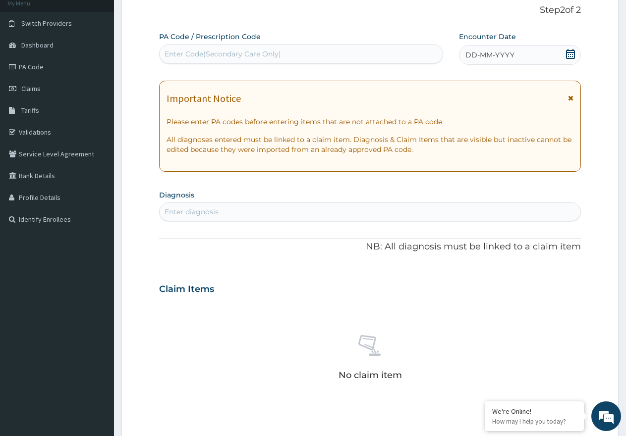
click at [569, 51] on icon at bounding box center [570, 54] width 10 height 10
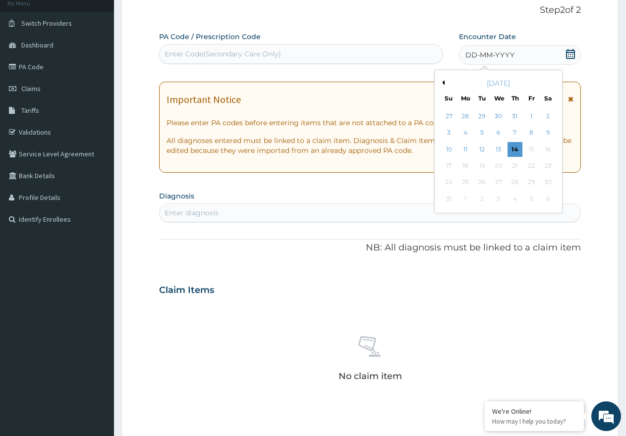
click at [442, 83] on button "Previous Month" at bounding box center [441, 82] width 5 height 5
click at [535, 167] on div "25" at bounding box center [531, 165] width 15 height 15
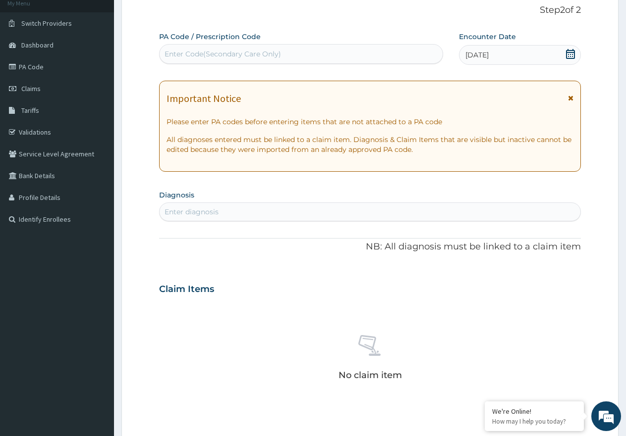
click at [297, 206] on div "Enter diagnosis" at bounding box center [369, 212] width 420 height 16
type input "[MEDICAL_DATA]"
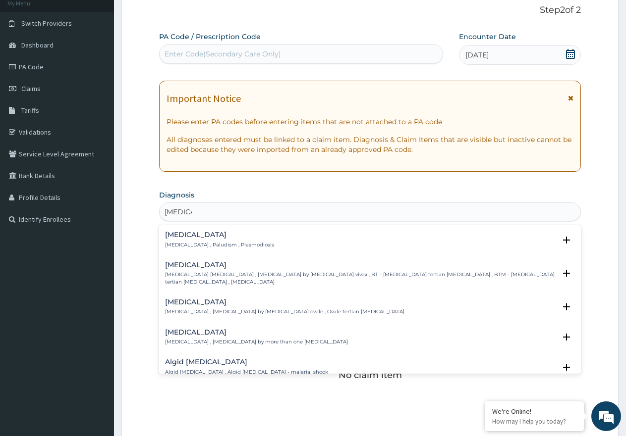
click at [225, 243] on p "[MEDICAL_DATA] , Paludism , Plasmodiosis" at bounding box center [219, 245] width 109 height 7
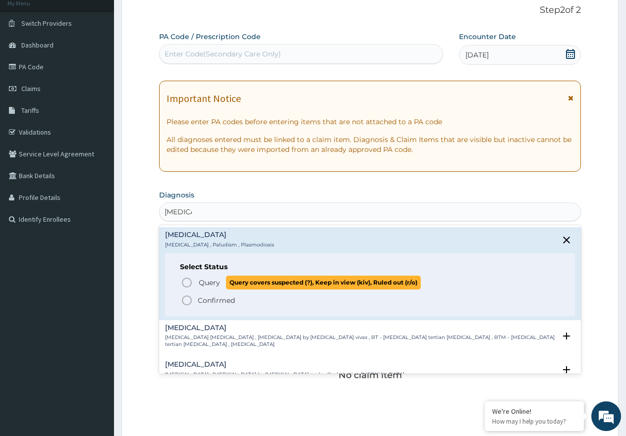
click at [211, 282] on span "Query" at bounding box center [209, 283] width 21 height 10
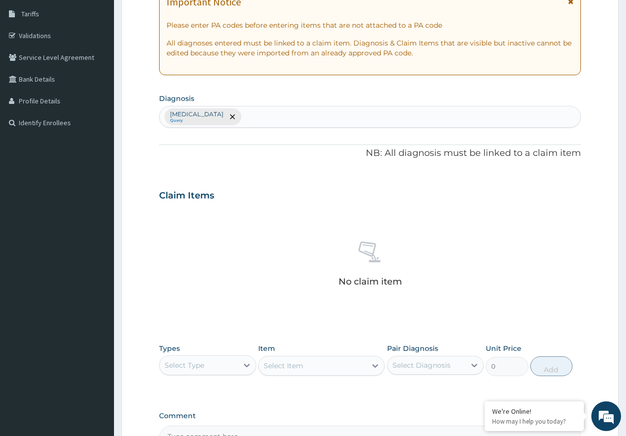
scroll to position [162, 0]
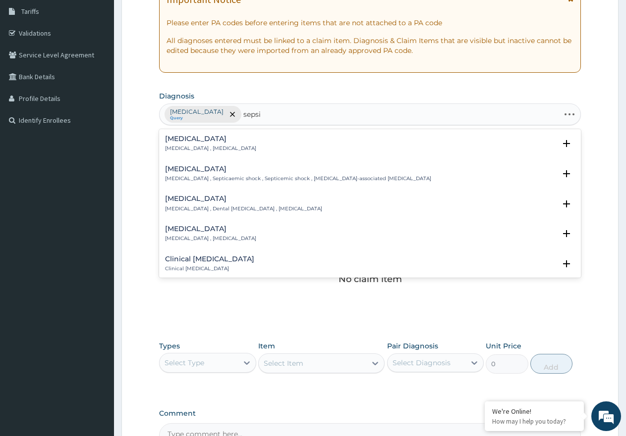
type input "[MEDICAL_DATA]"
click at [188, 146] on p "[MEDICAL_DATA] , [MEDICAL_DATA]" at bounding box center [210, 148] width 91 height 7
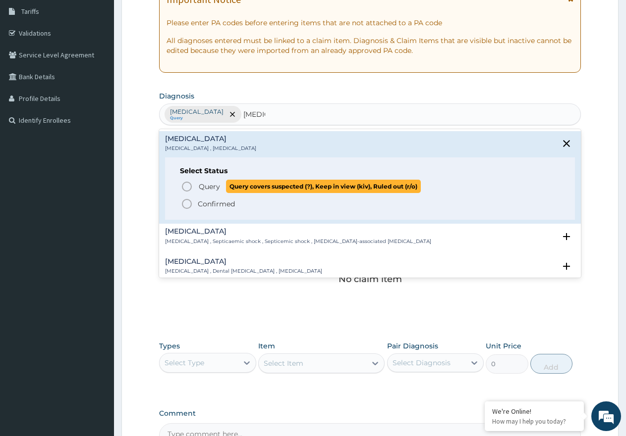
click at [200, 183] on span "Query" at bounding box center [209, 187] width 21 height 10
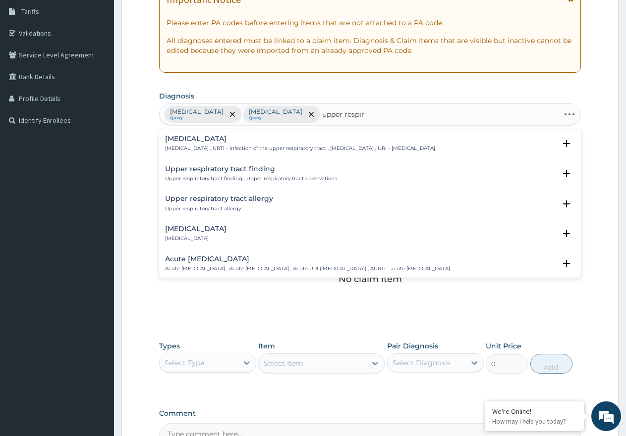
type input "upper respira"
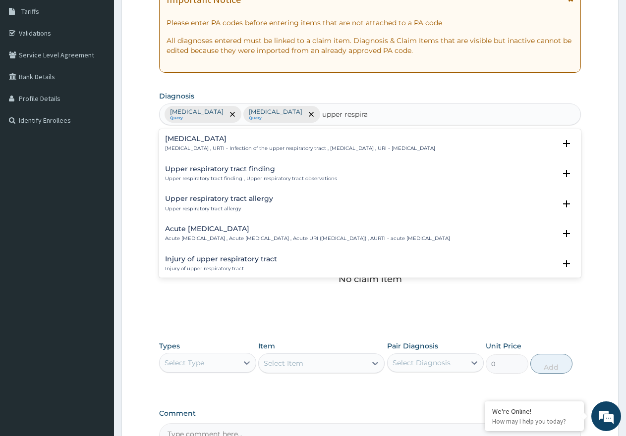
click at [263, 141] on h4 "[MEDICAL_DATA]" at bounding box center [300, 138] width 270 height 7
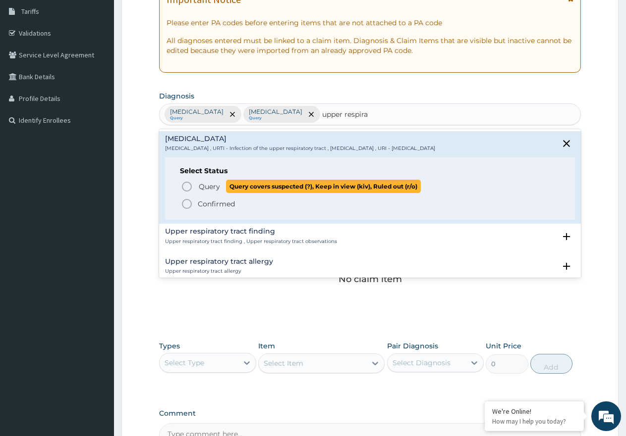
click at [210, 186] on span "Query" at bounding box center [209, 187] width 21 height 10
